Goal: Information Seeking & Learning: Check status

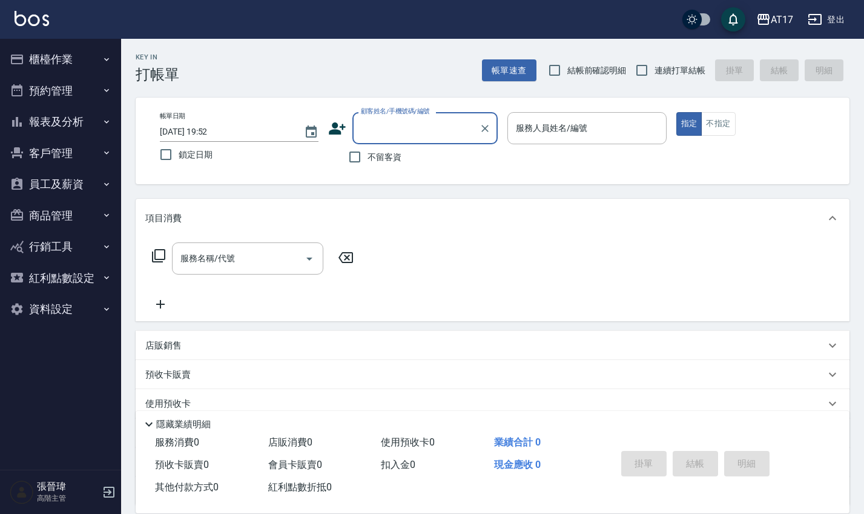
click at [34, 27] on link at bounding box center [32, 20] width 35 height 18
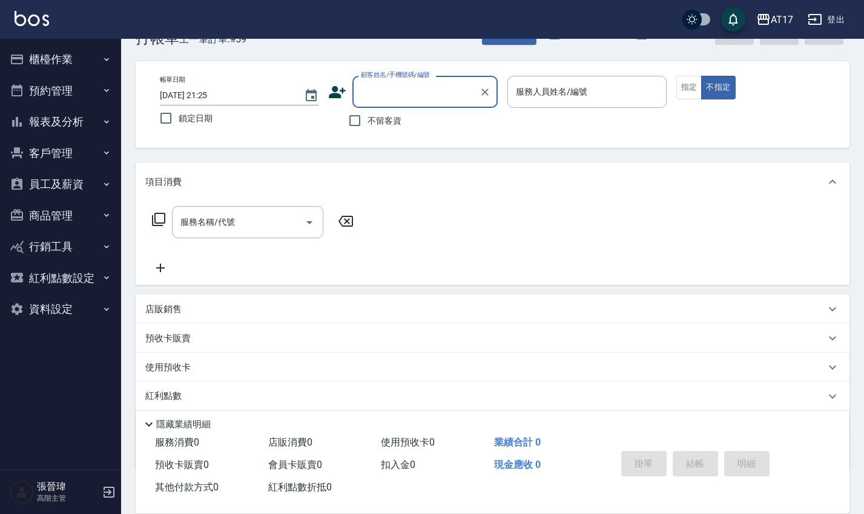
scroll to position [44, 0]
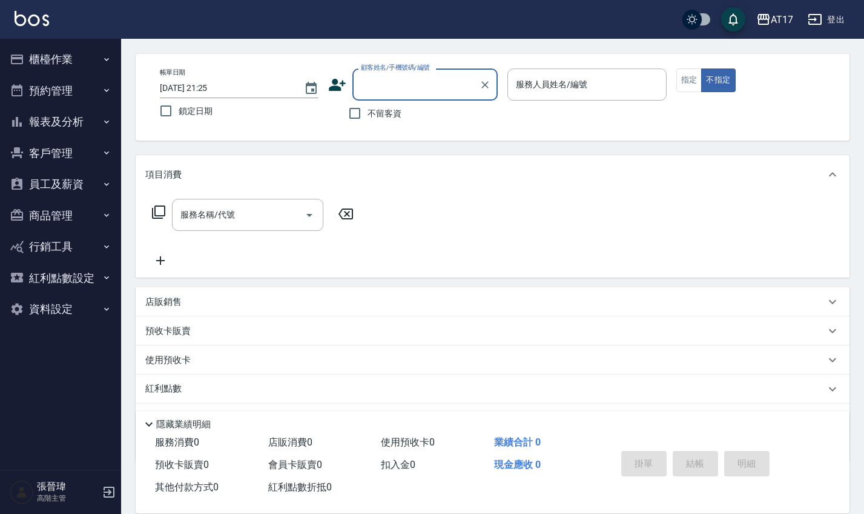
click at [96, 117] on button "報表及分析" at bounding box center [60, 121] width 111 height 31
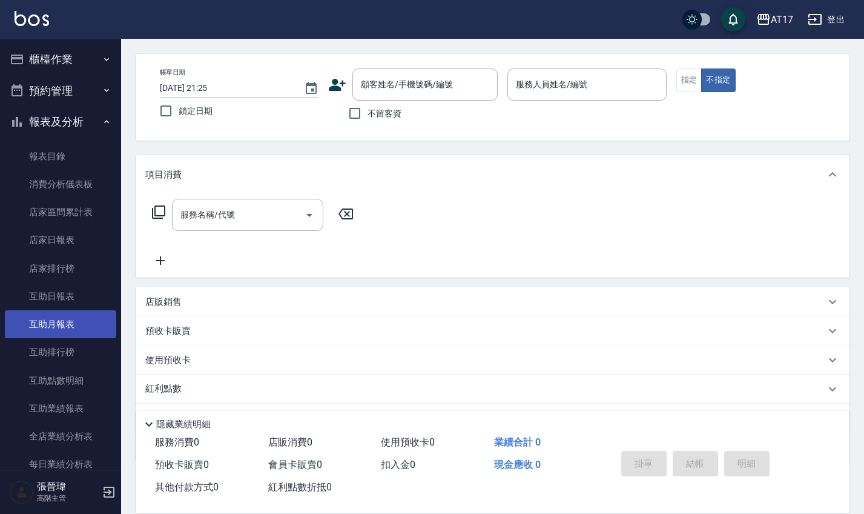
click at [76, 318] on link "互助月報表" at bounding box center [60, 324] width 111 height 28
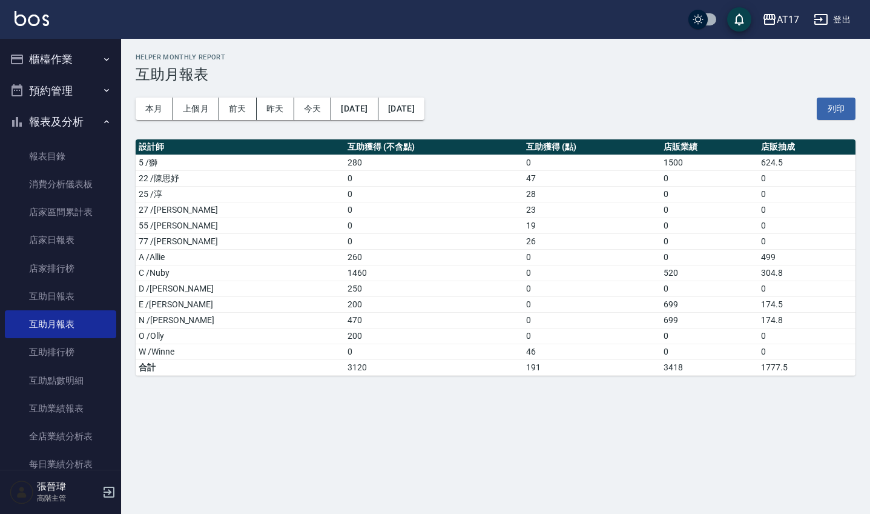
click at [45, 22] on img at bounding box center [32, 18] width 35 height 15
